Goal: Task Accomplishment & Management: Manage account settings

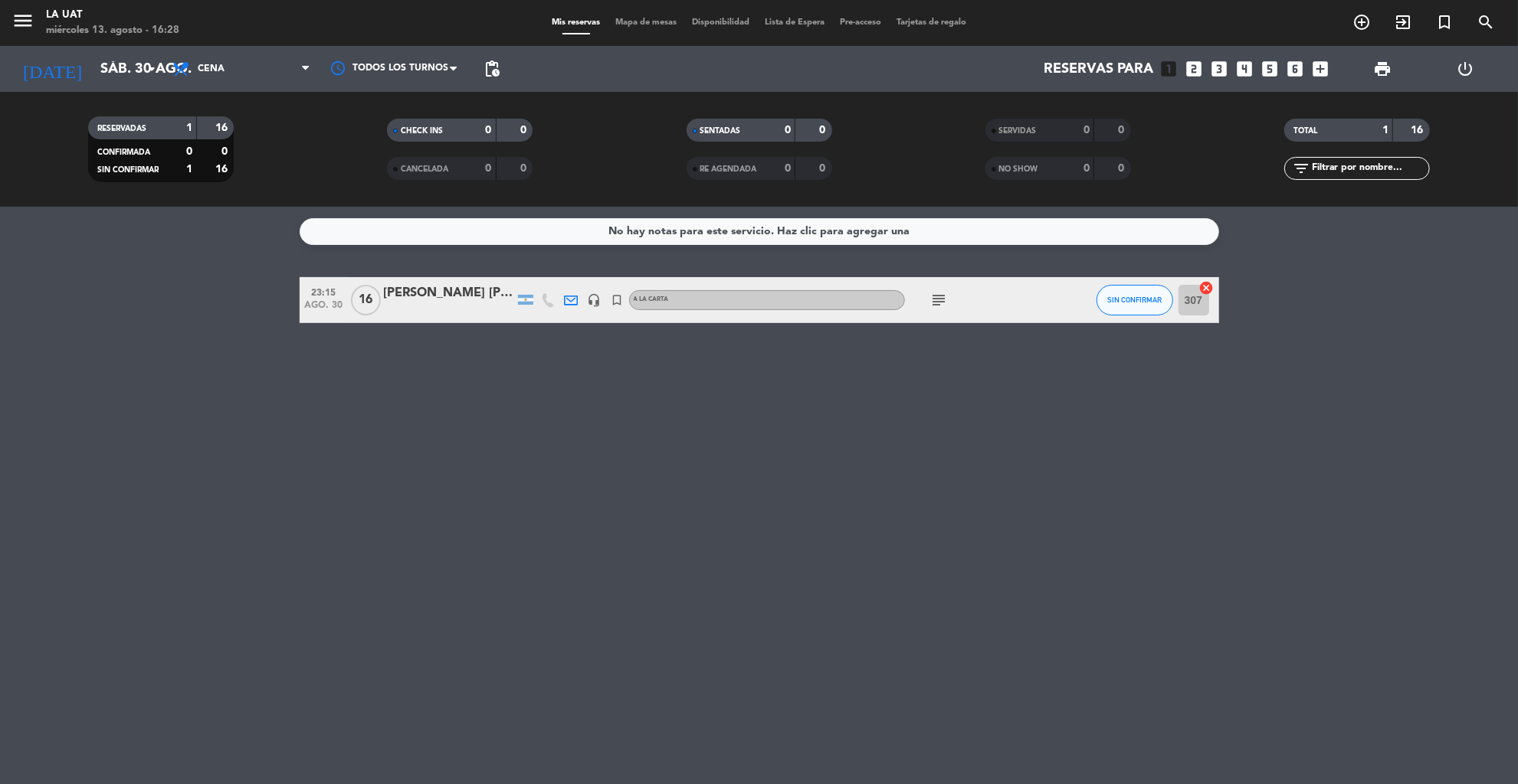
click at [1472, 60] on icon "power_settings_new" at bounding box center [1465, 69] width 18 height 18
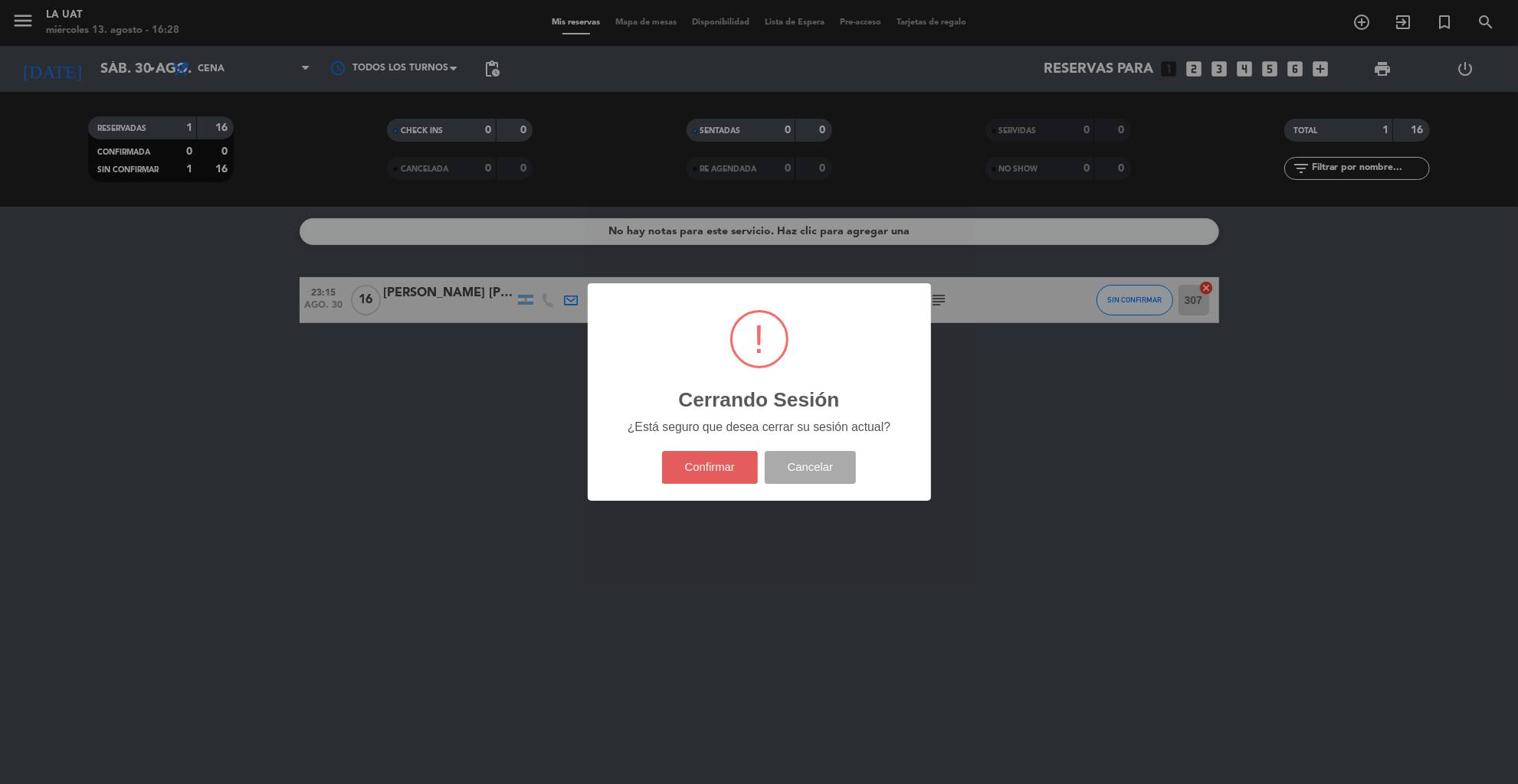
click at [696, 459] on button "Confirmar" at bounding box center [710, 468] width 95 height 33
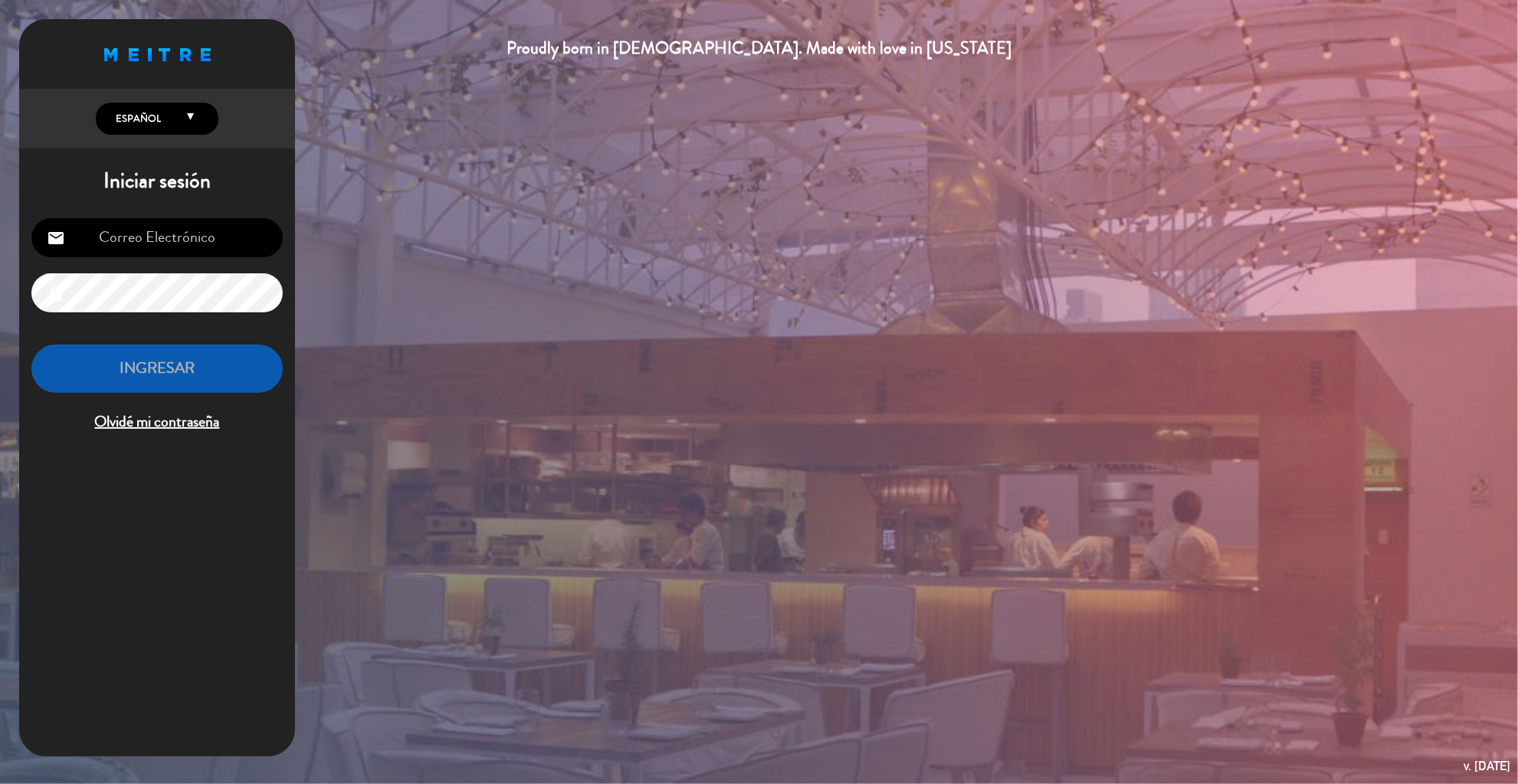
click at [168, 234] on input "email" at bounding box center [157, 238] width 252 height 39
type input "[EMAIL_ADDRESS][DOMAIN_NAME]"
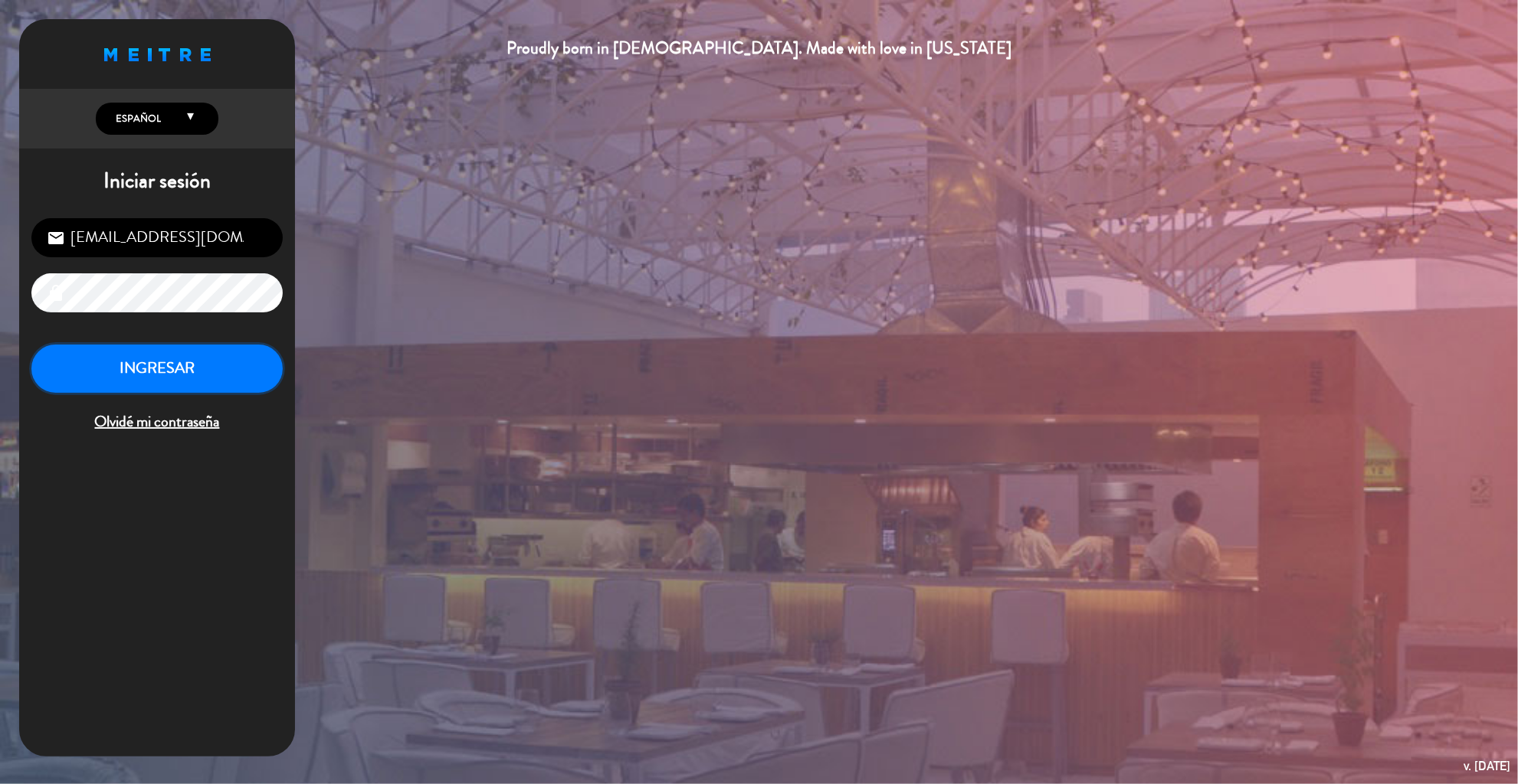
click at [185, 371] on button "INGRESAR" at bounding box center [157, 368] width 252 height 48
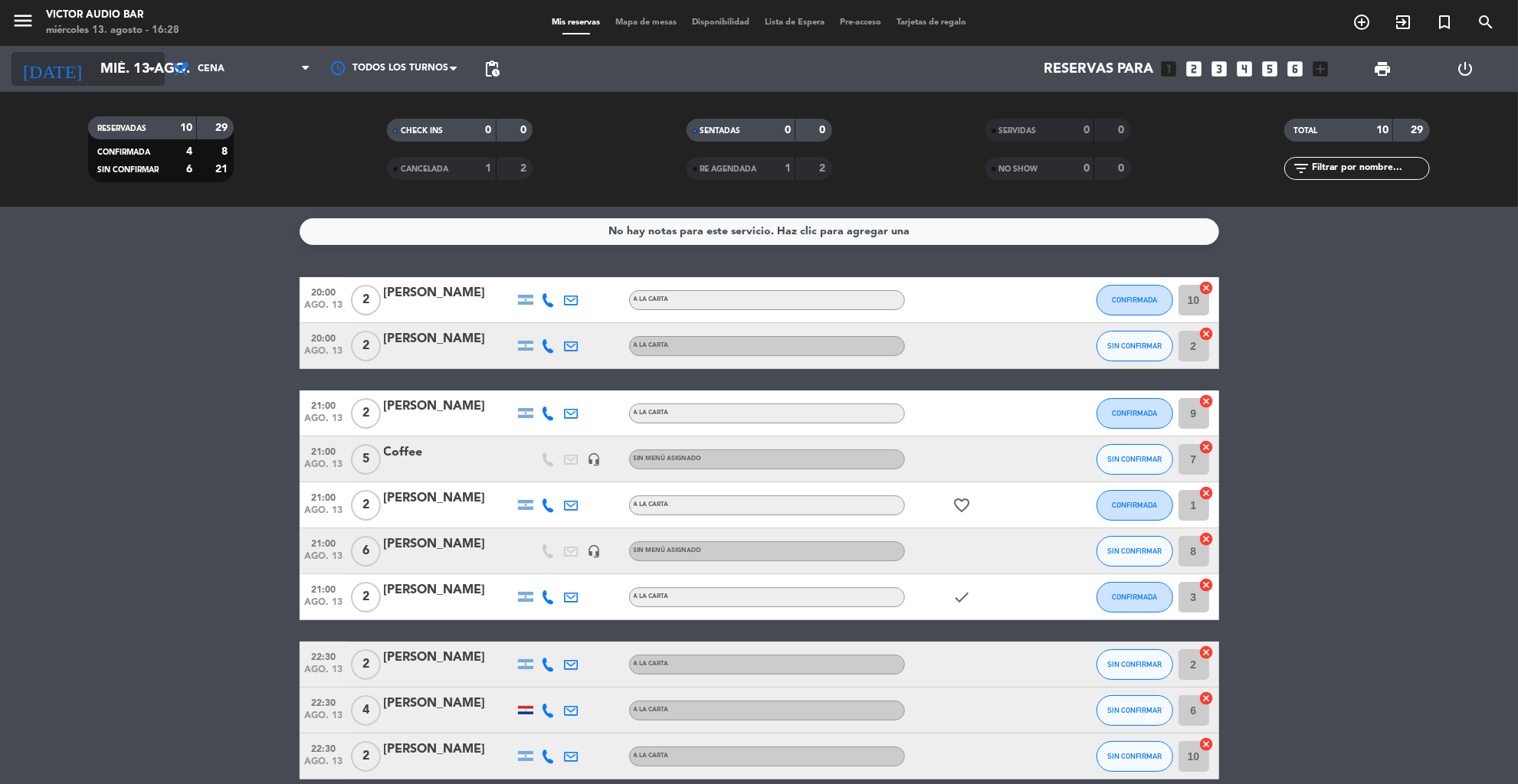
click at [121, 77] on input "mié. 13 ago." at bounding box center [183, 69] width 179 height 31
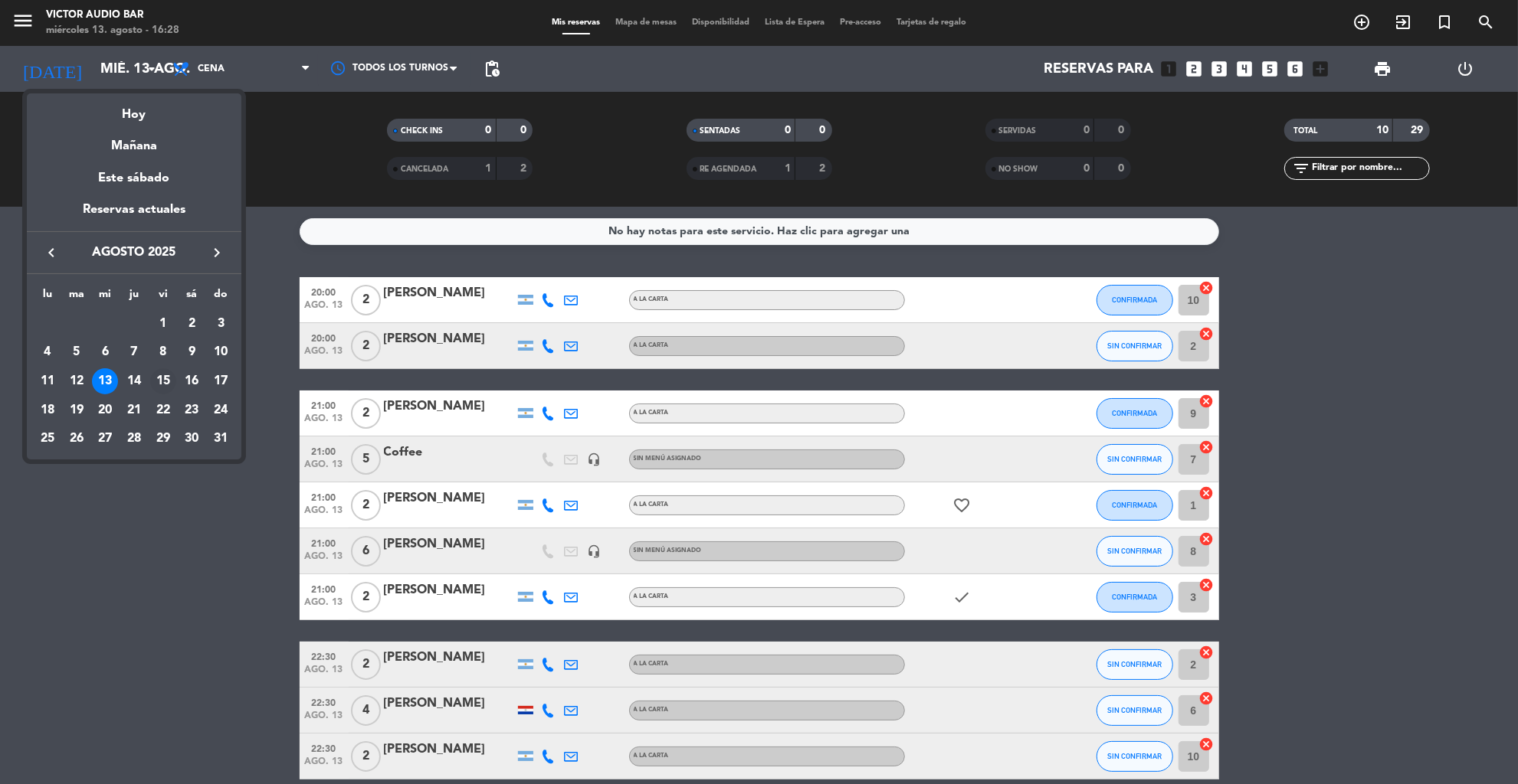
click at [161, 381] on div "15" at bounding box center [164, 381] width 26 height 26
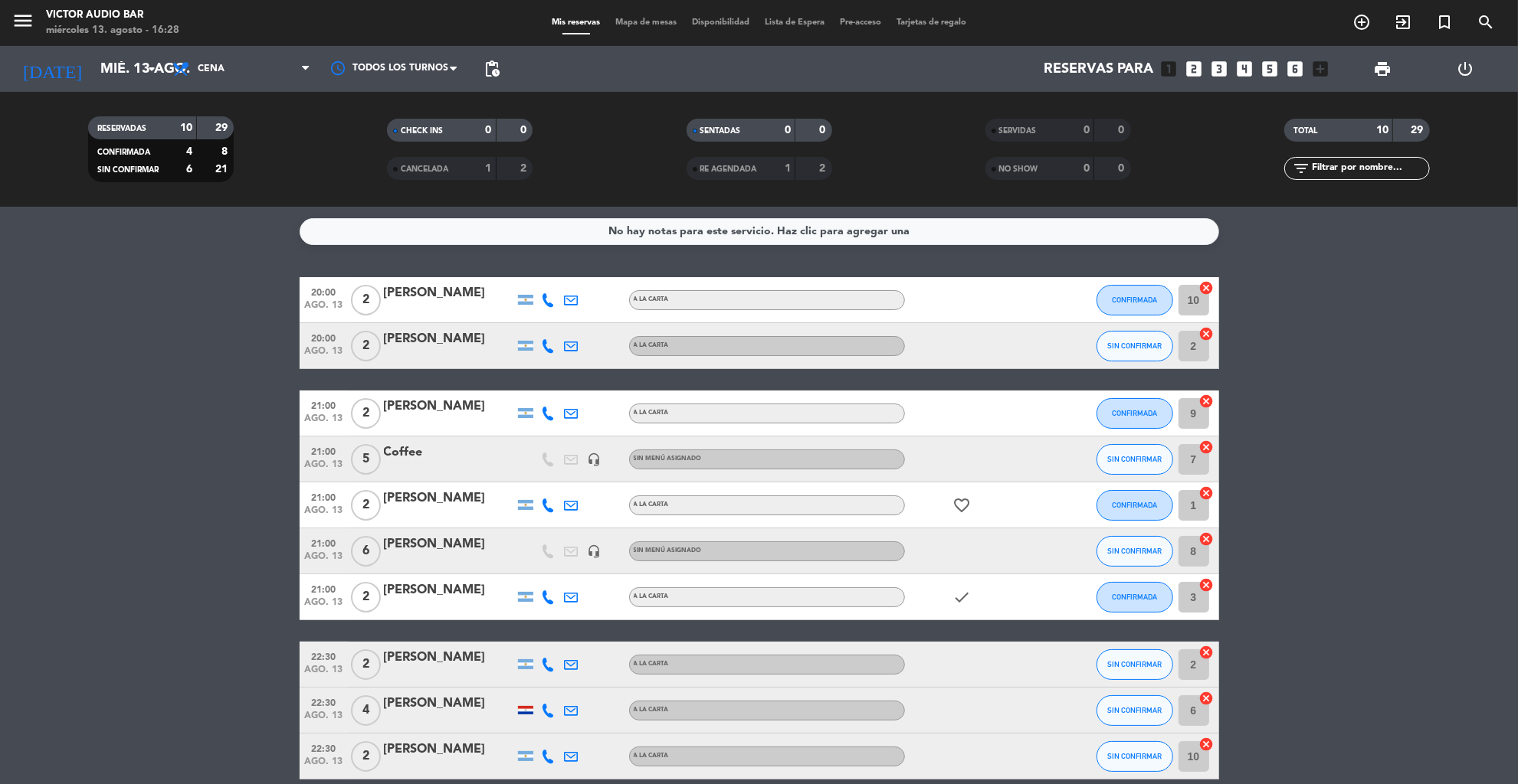
type input "vie. 15 ago."
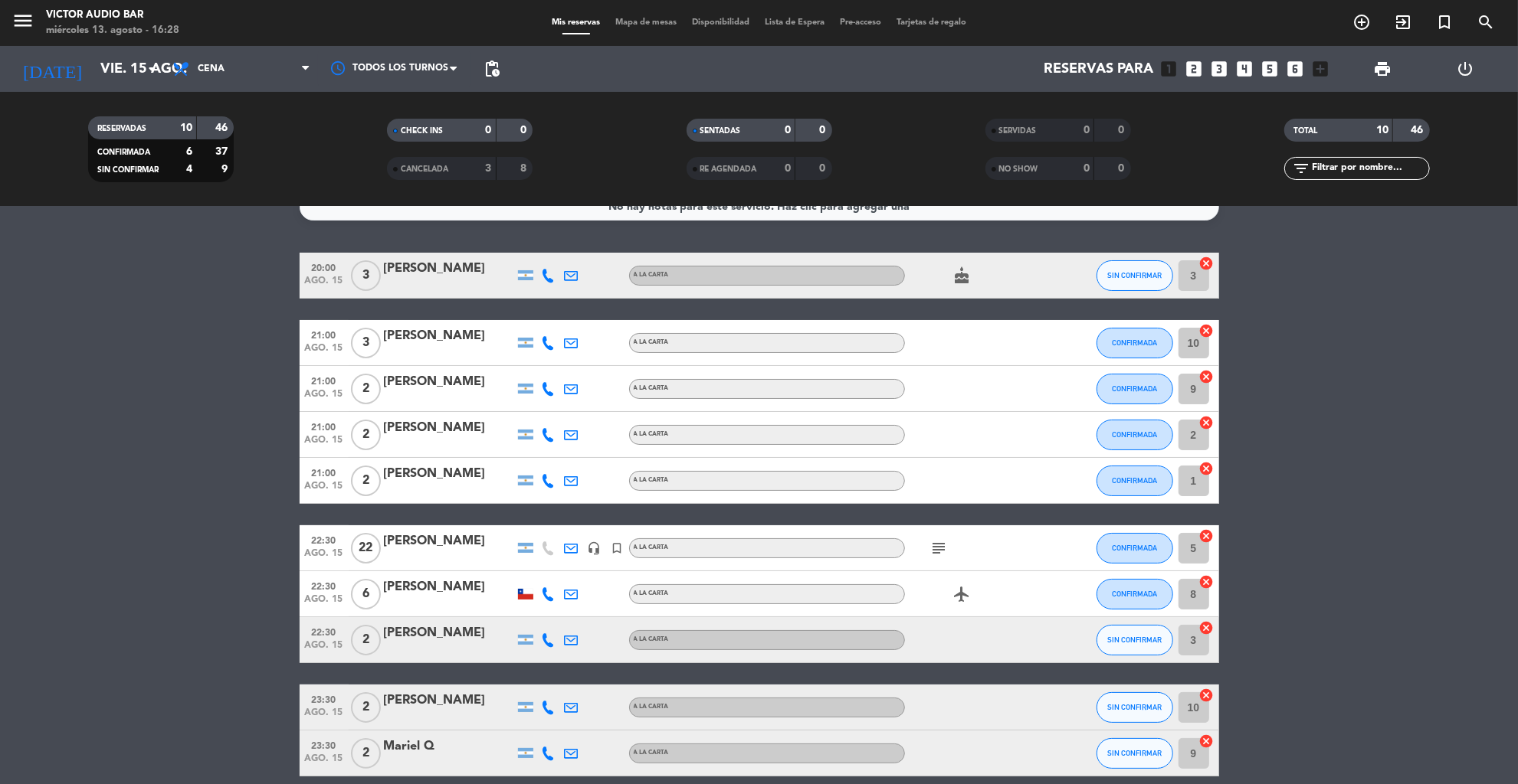
scroll to position [28, 0]
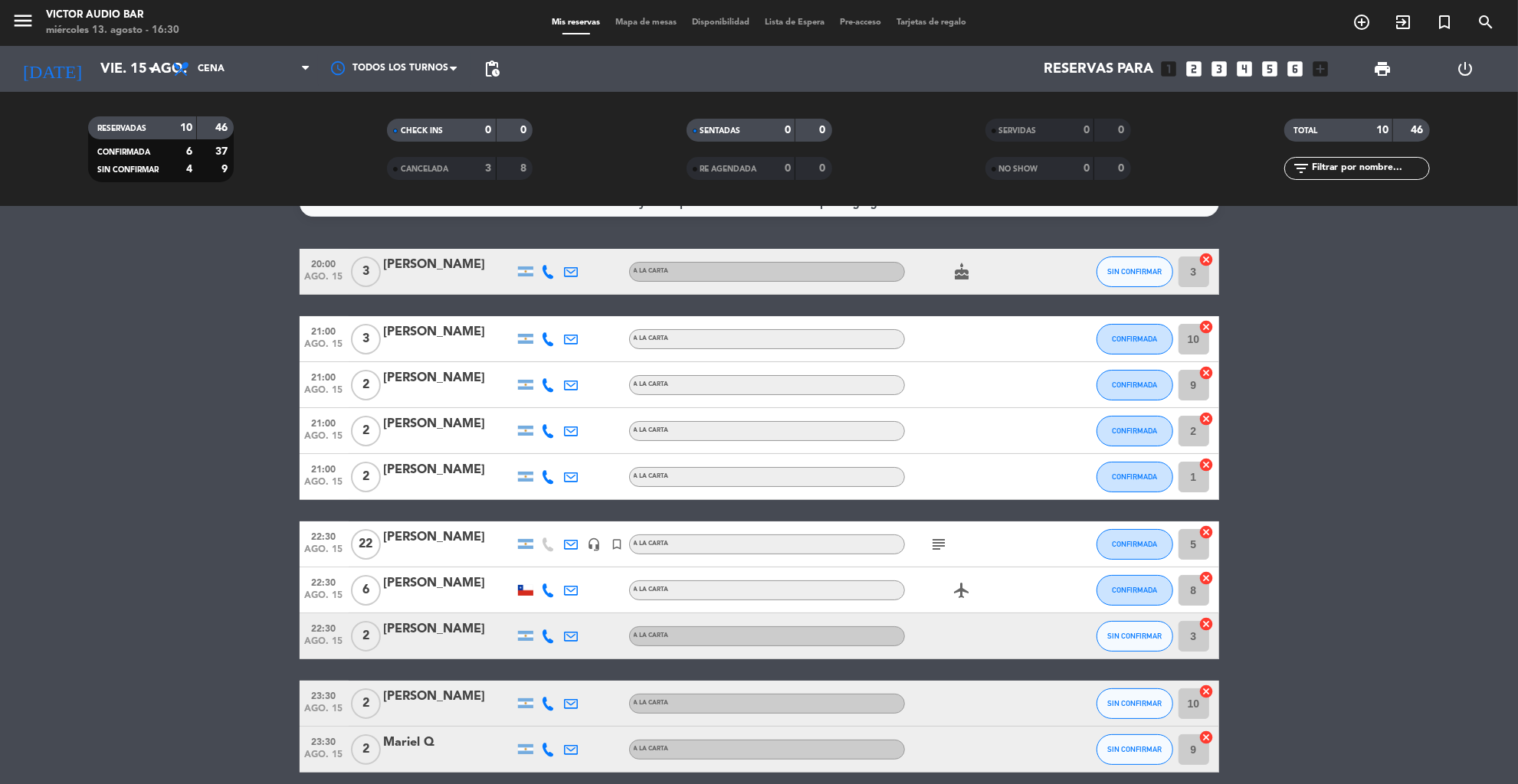
click at [627, 21] on span "Mapa de mesas" at bounding box center [646, 22] width 76 height 8
